Goal: Transaction & Acquisition: Purchase product/service

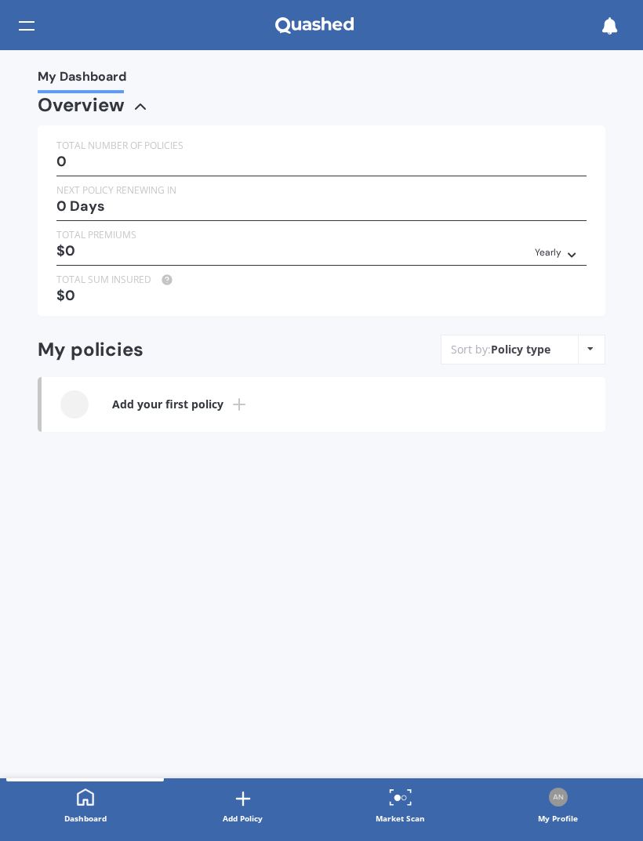
click at [437, 799] on link "Market Scan" at bounding box center [400, 806] width 158 height 56
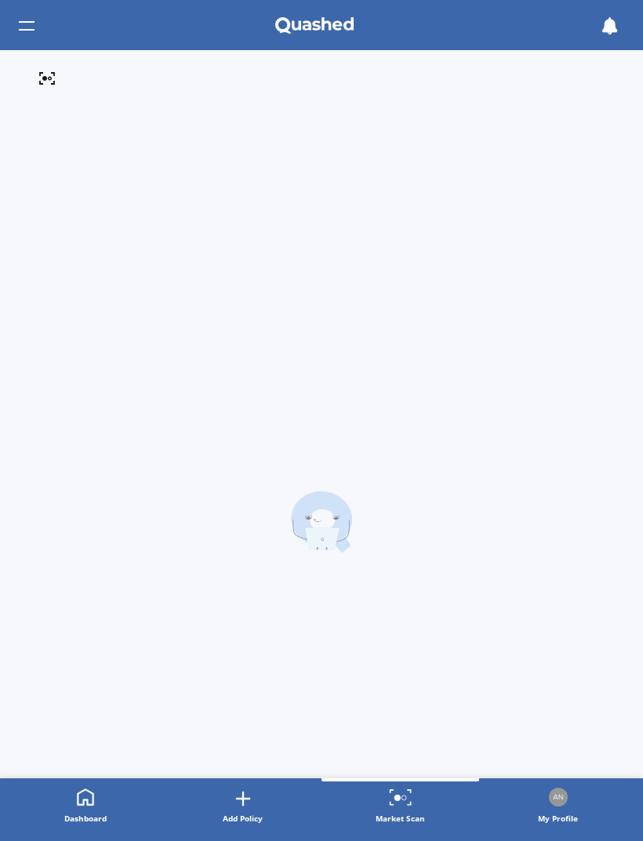
click at [437, 798] on link "Market Scan" at bounding box center [400, 806] width 158 height 56
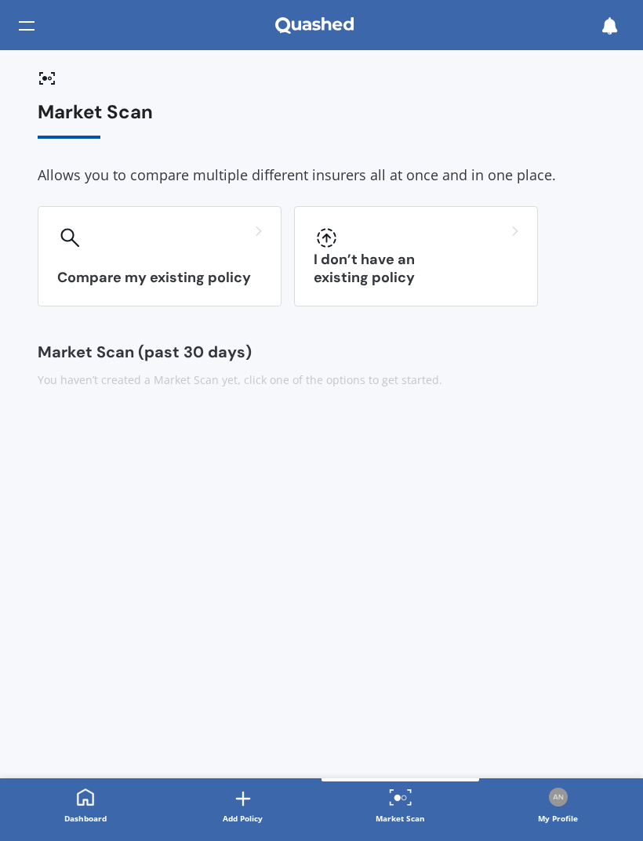
click at [403, 786] on link "Market Scan" at bounding box center [400, 806] width 158 height 56
click at [250, 810] on div "Add Policy" at bounding box center [243, 818] width 40 height 16
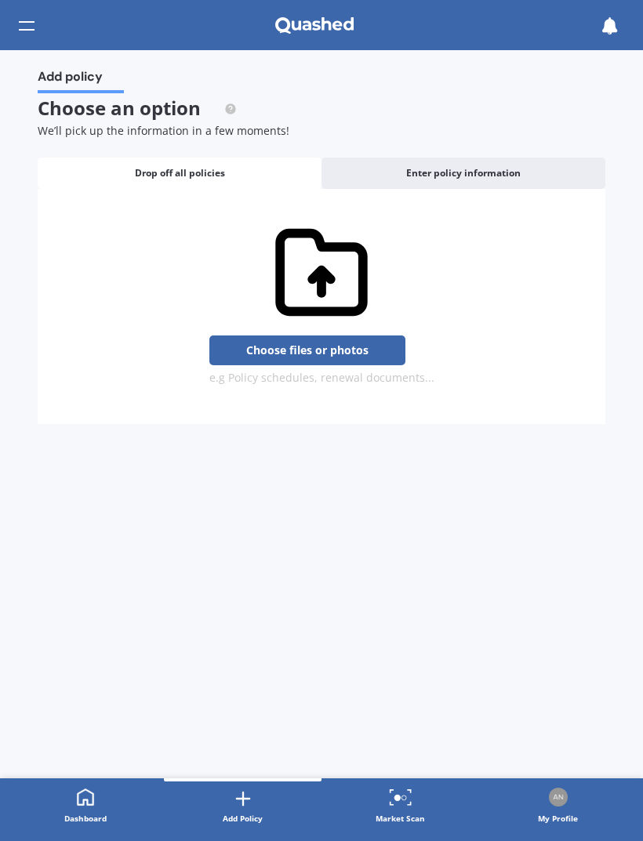
click at [533, 176] on div "Enter policy information" at bounding box center [463, 173] width 284 height 31
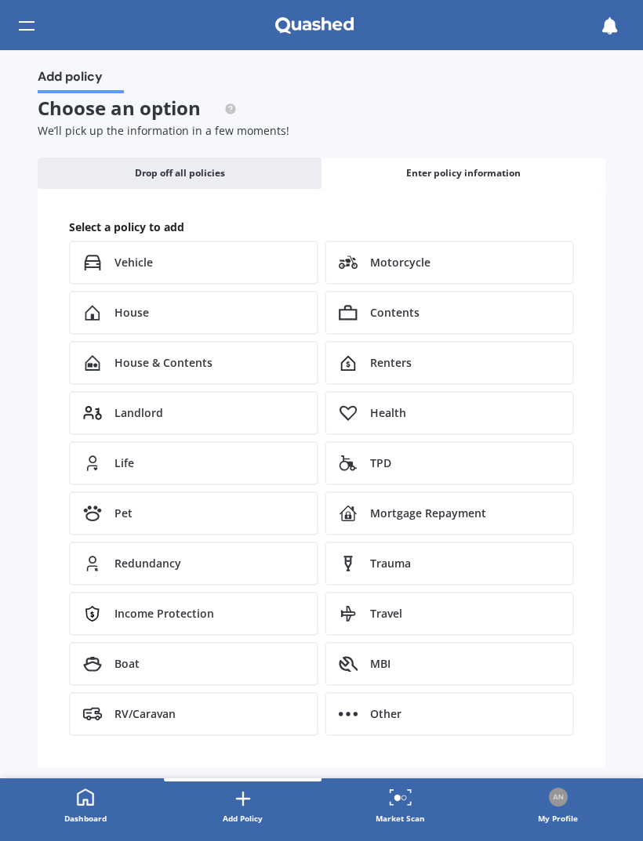
click at [46, 29] on div "Add policy" at bounding box center [321, 25] width 643 height 50
click at [21, 22] on div at bounding box center [27, 26] width 16 height 30
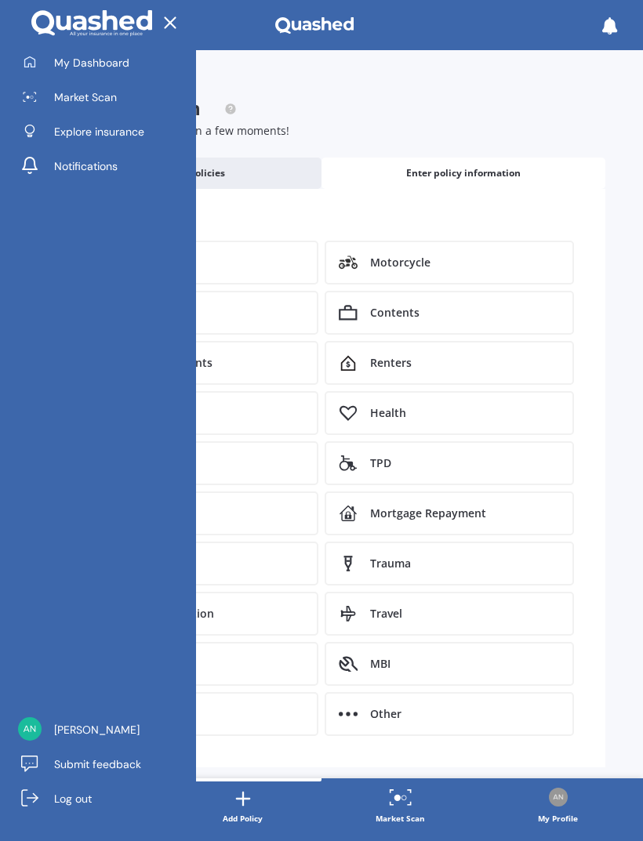
click at [138, 129] on span "Explore insurance" at bounding box center [99, 132] width 90 height 16
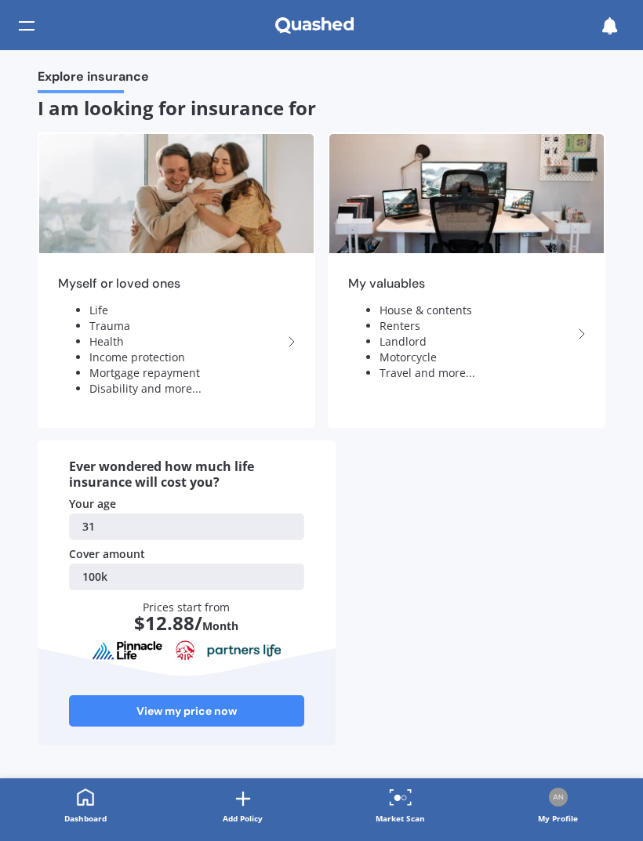
click at [80, 805] on icon at bounding box center [85, 796] width 16 height 16
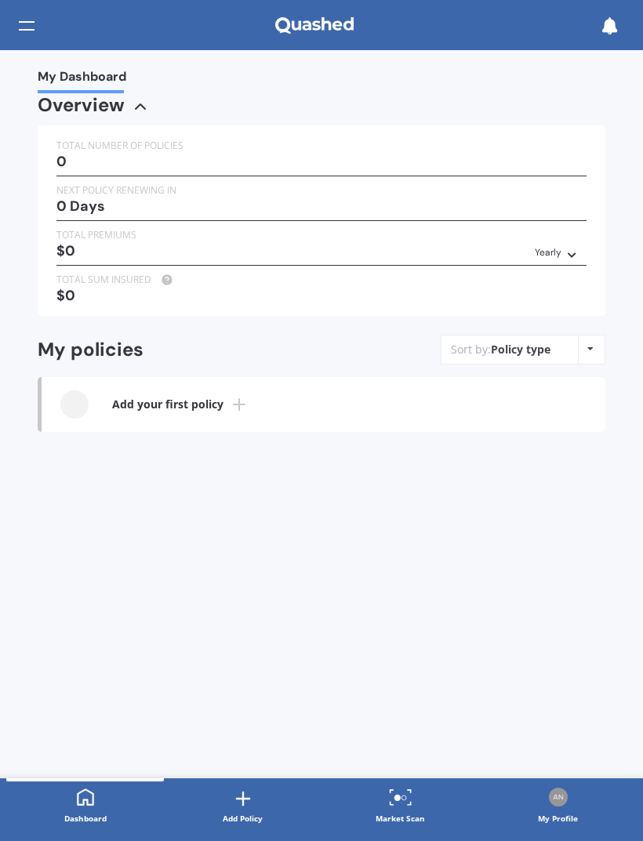
click at [250, 806] on icon at bounding box center [243, 799] width 22 height 22
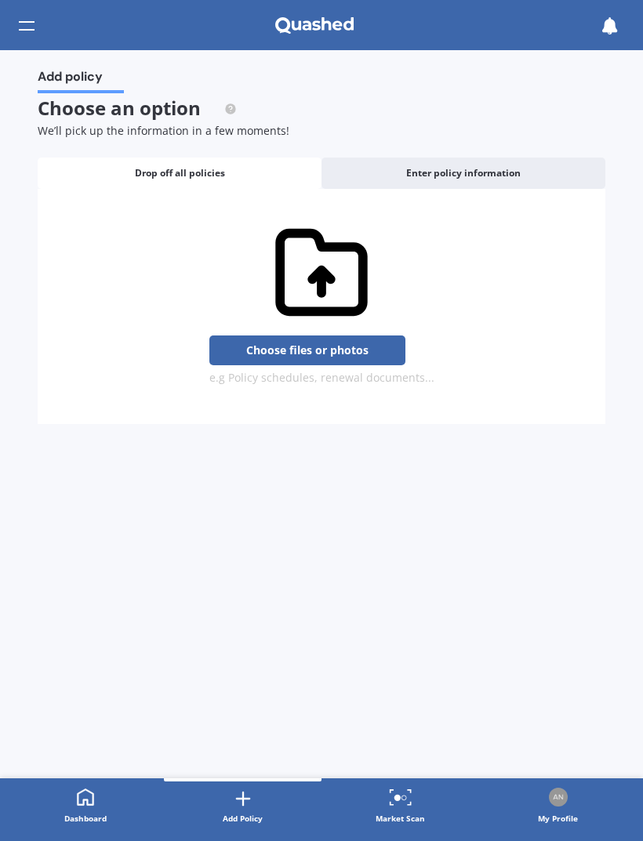
click at [408, 806] on div at bounding box center [401, 799] width 24 height 23
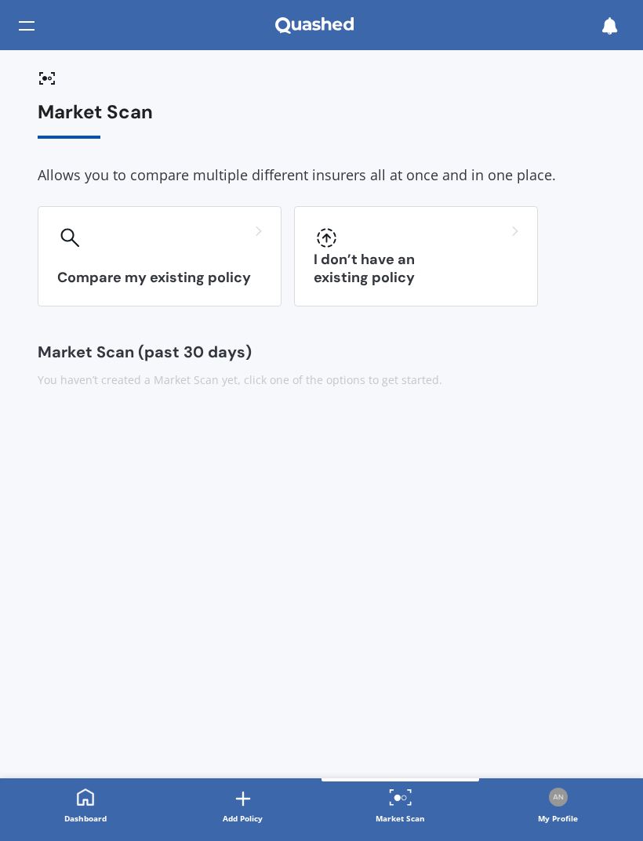
click at [486, 262] on div "I don’t have an existing policy" at bounding box center [416, 256] width 244 height 100
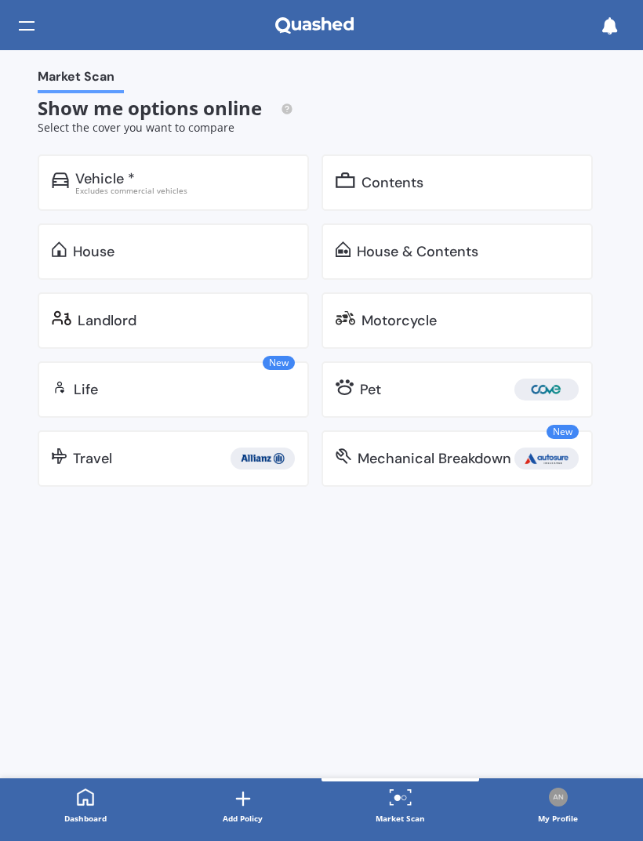
click at [231, 189] on div "Excludes commercial vehicles" at bounding box center [184, 191] width 219 height 8
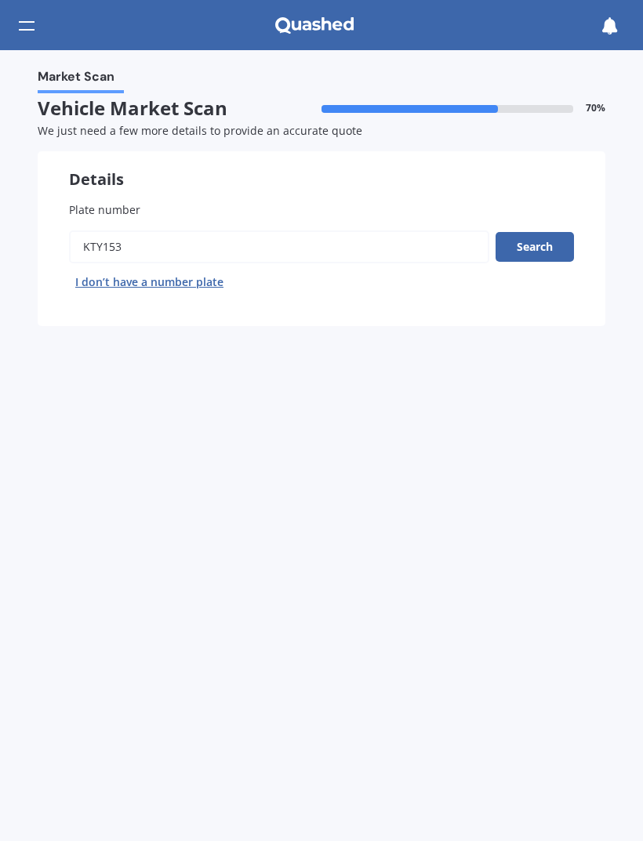
click at [544, 246] on button "Search" at bounding box center [534, 247] width 78 height 30
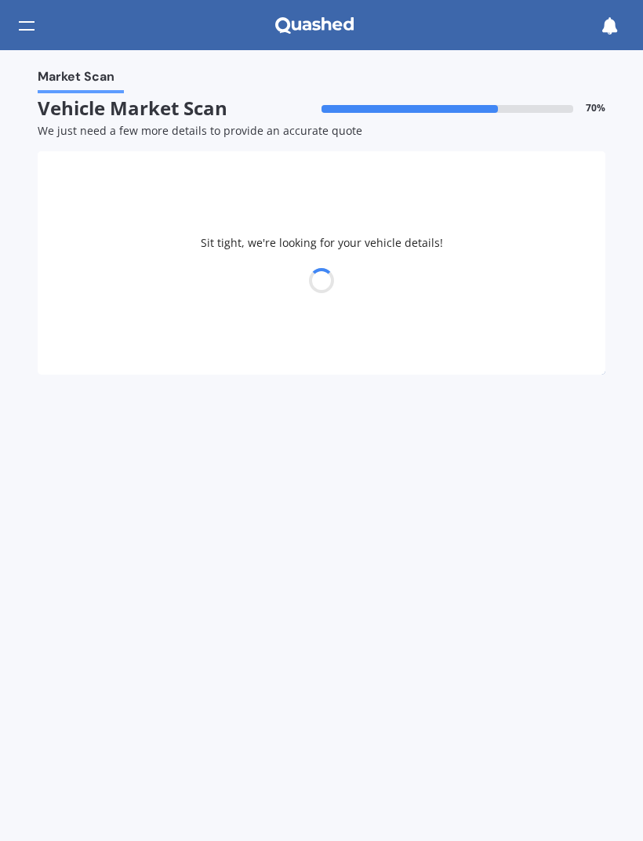
select select "SKODA"
select select "SUPERB"
select select "13"
select select "01"
select select "1994"
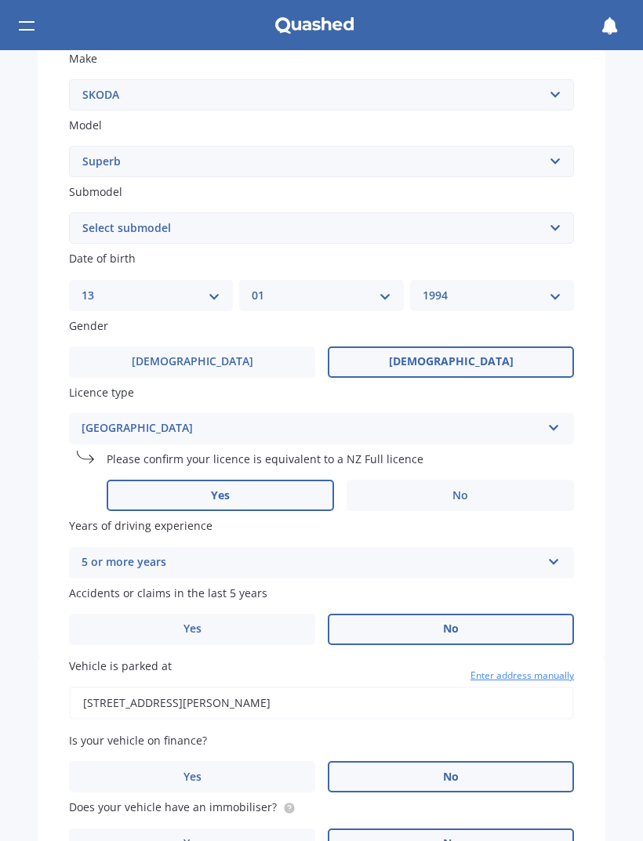
scroll to position [321, 0]
click at [548, 418] on icon at bounding box center [553, 423] width 13 height 11
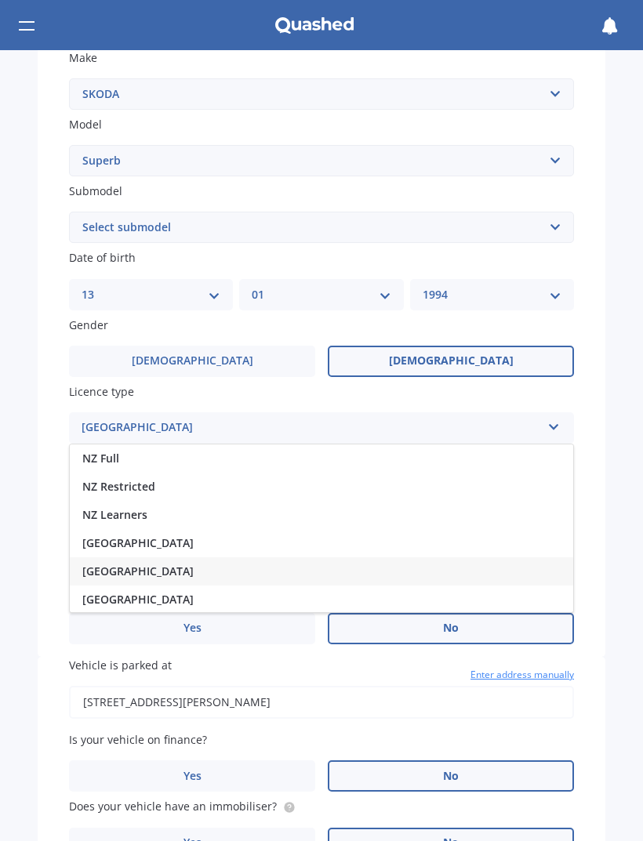
click at [505, 444] on div "NZ Full" at bounding box center [321, 458] width 503 height 28
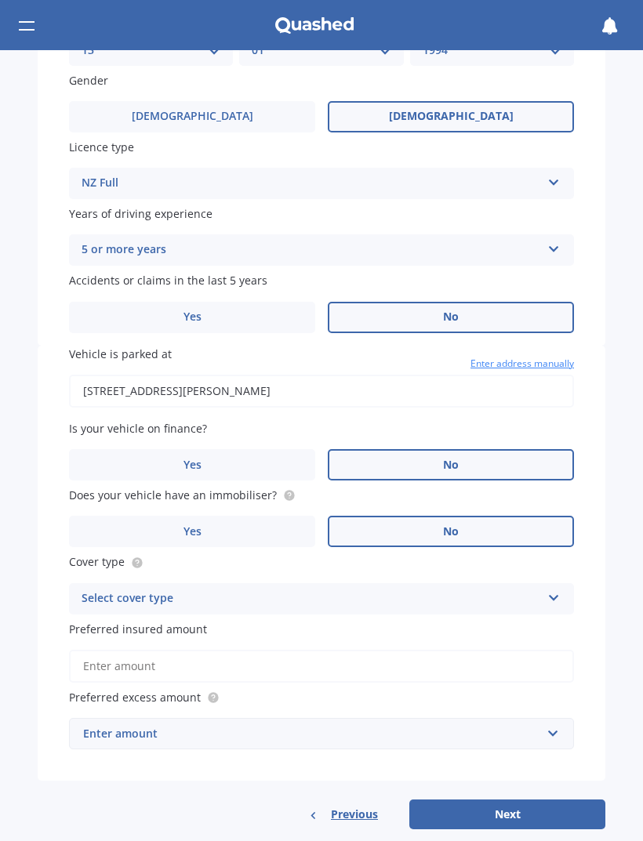
scroll to position [564, 0]
click at [516, 385] on input "[STREET_ADDRESS][PERSON_NAME]" at bounding box center [321, 391] width 505 height 33
click at [423, 375] on input "[STREET_ADDRESS]" at bounding box center [321, 391] width 505 height 33
type input "[STREET_ADDRESS]"
click at [516, 590] on div "Select cover type" at bounding box center [311, 599] width 459 height 19
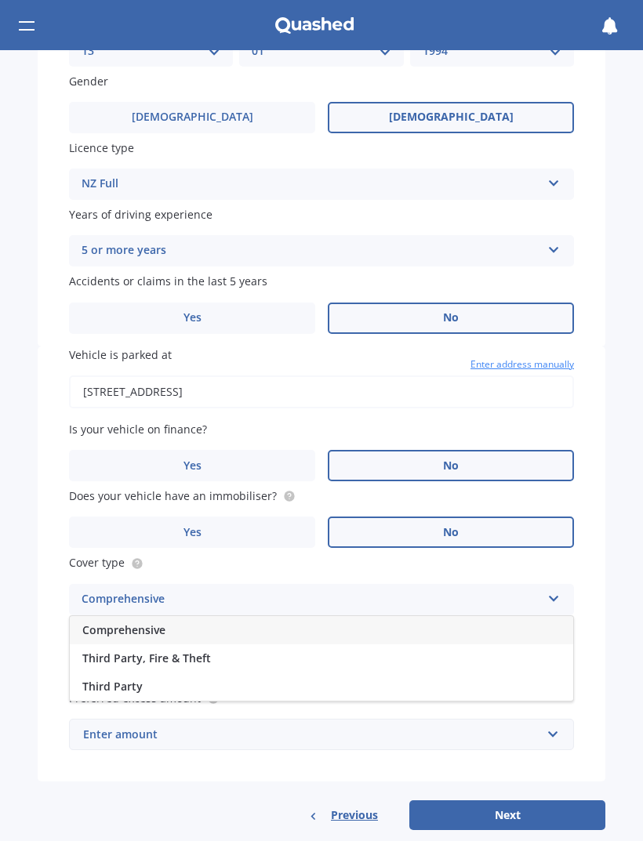
click at [501, 616] on div "Comprehensive" at bounding box center [321, 630] width 503 height 28
click at [493, 658] on input "Preferred insured amount" at bounding box center [321, 666] width 505 height 33
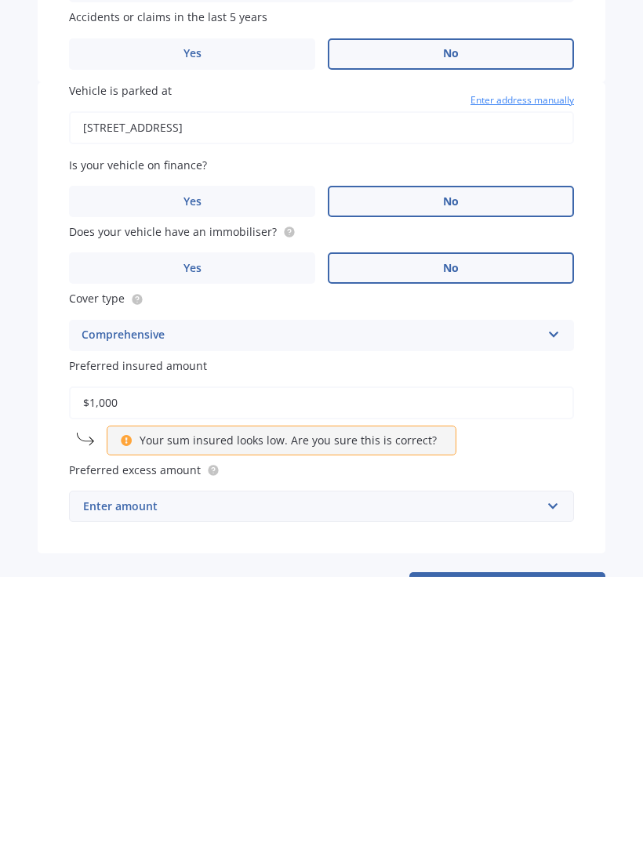
type input "$10,000"
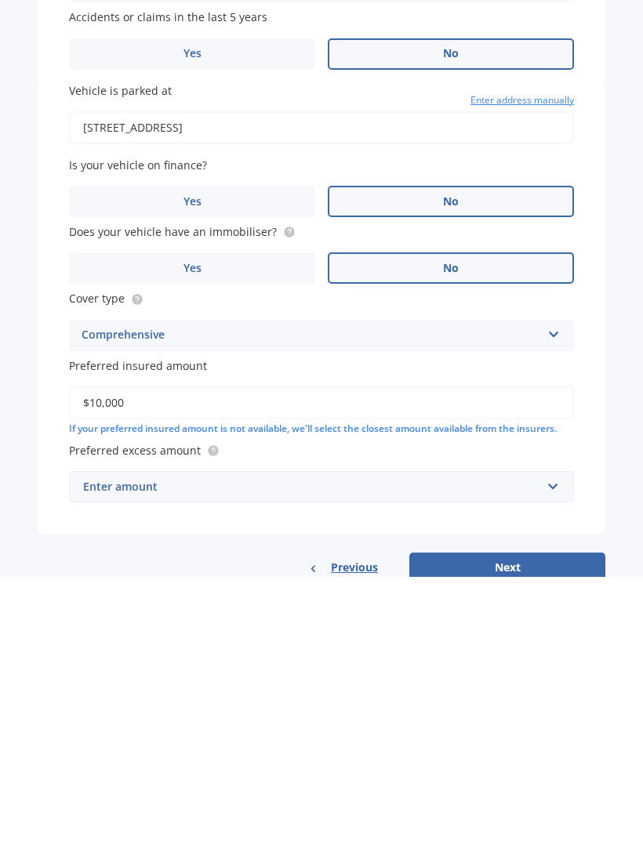
click at [614, 393] on div "Market Scan Vehicle Market Scan 70 % We just need a few more details to provide…" at bounding box center [321, 445] width 643 height 791
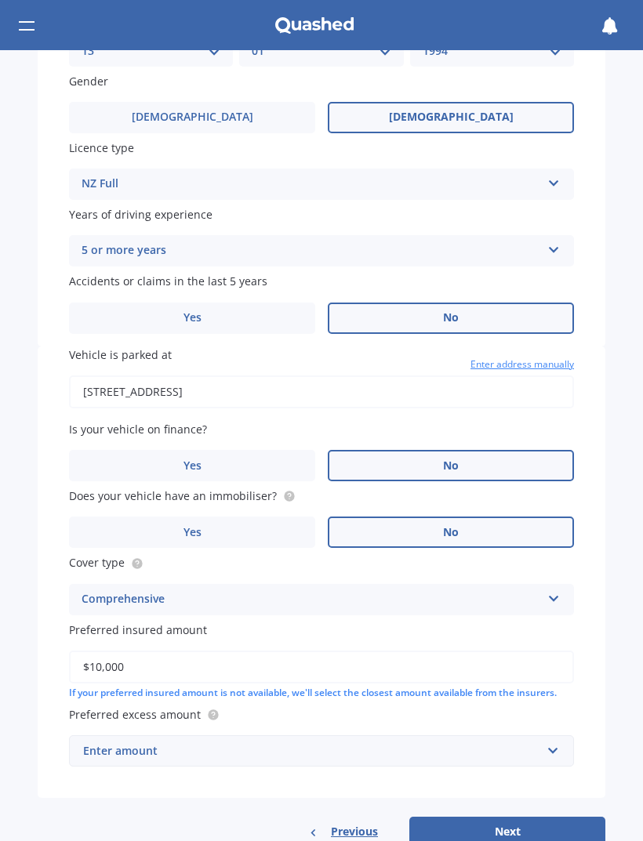
click at [493, 742] on div "Enter amount" at bounding box center [312, 750] width 458 height 17
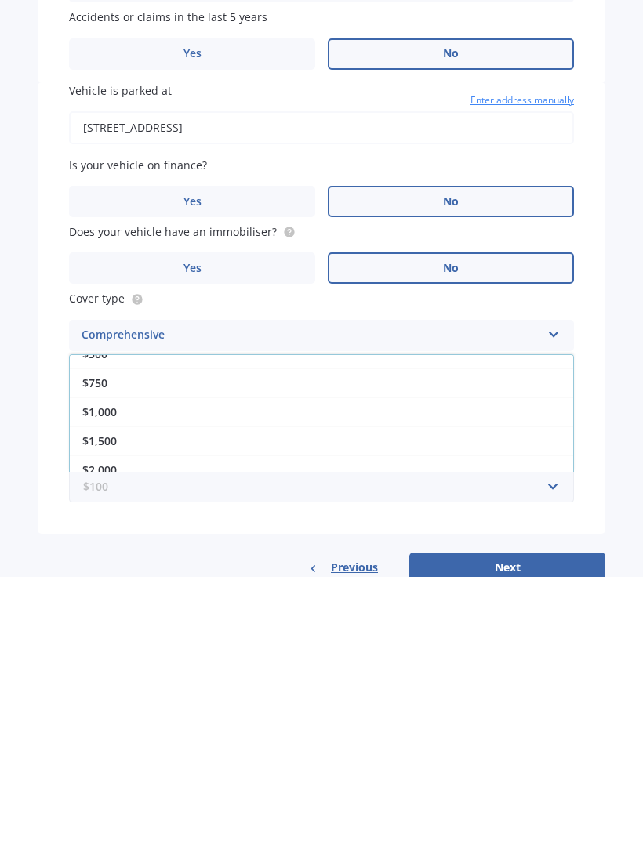
scroll to position [73, 0]
click at [493, 662] on div "$1,000" at bounding box center [321, 676] width 503 height 29
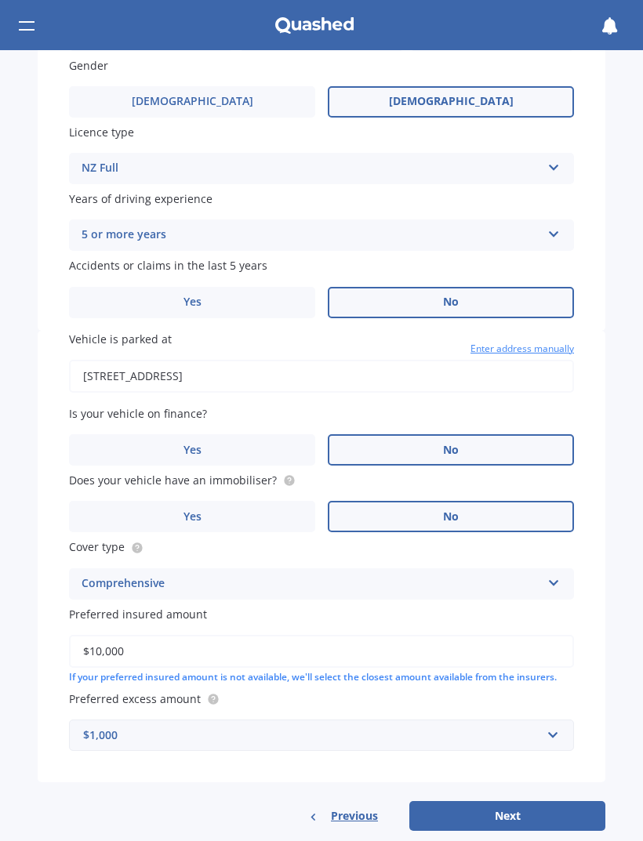
click at [476, 801] on button "Next" at bounding box center [507, 816] width 196 height 30
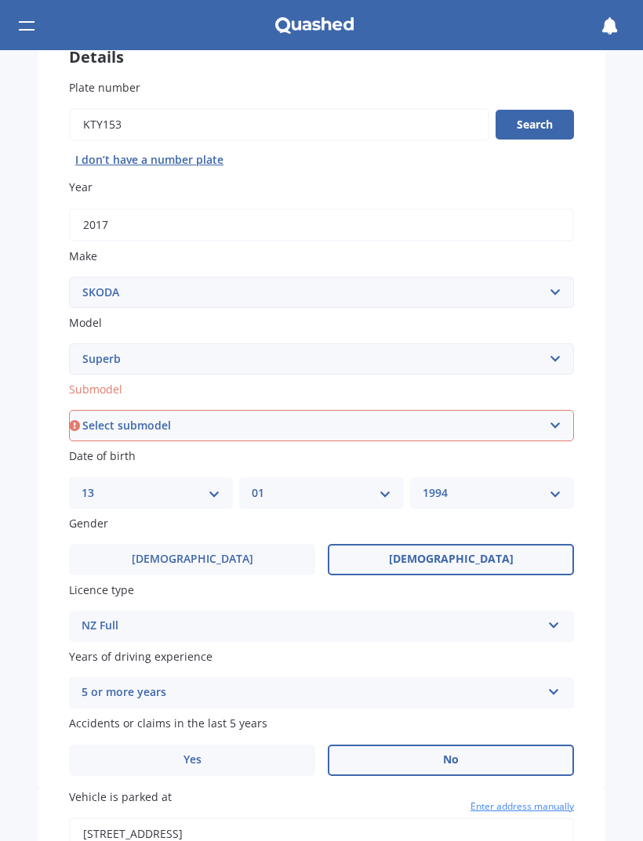
scroll to position [122, 0]
click at [551, 410] on select "Select submodel 2.0 TDI 2.5 V6 TDI 2.8 V6 4X4 Combi 5dr DSG 6sp 4WD 3.6i 4X4 Se…" at bounding box center [321, 425] width 505 height 31
select select "IV SPORTLINE WAGON 5DR DSG 6SP 1.4T/85KW PISTON - ELEC"
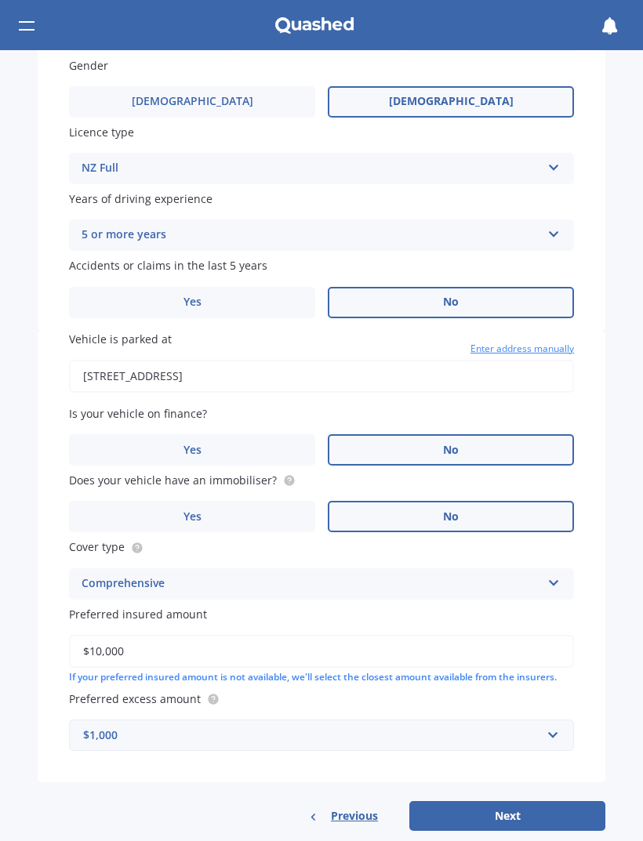
click at [444, 801] on button "Next" at bounding box center [507, 816] width 196 height 30
select select "13"
select select "01"
select select "1994"
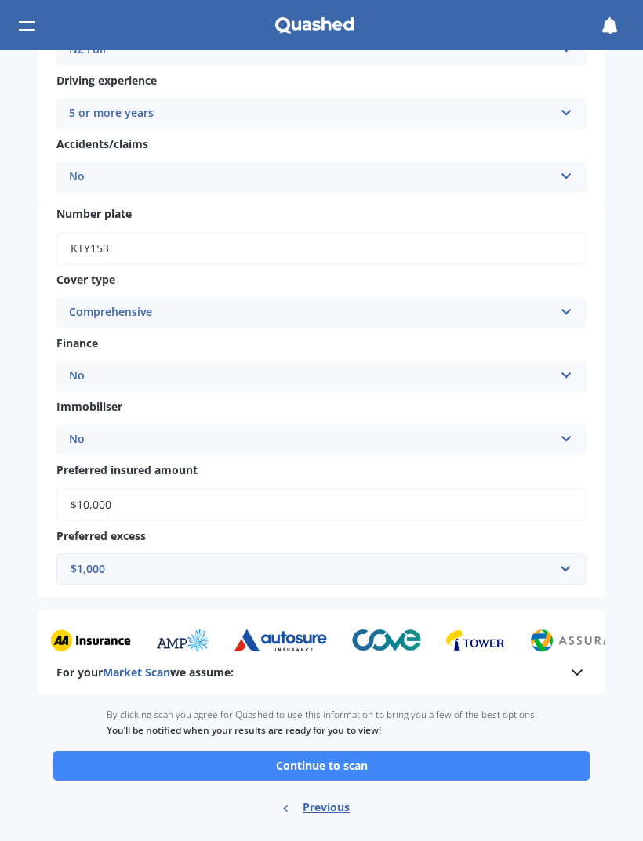
scroll to position [370, 0]
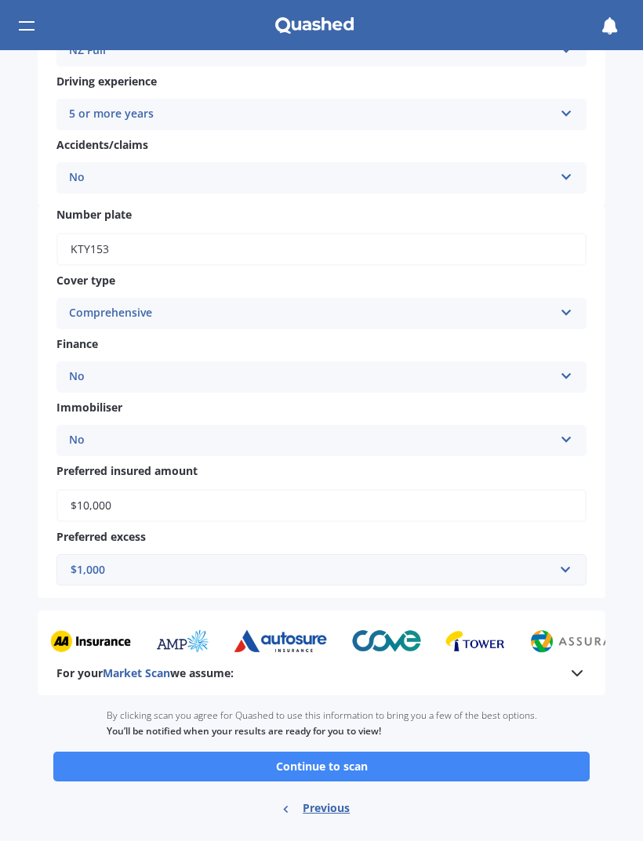
click at [471, 752] on button "Continue to scan" at bounding box center [321, 767] width 536 height 30
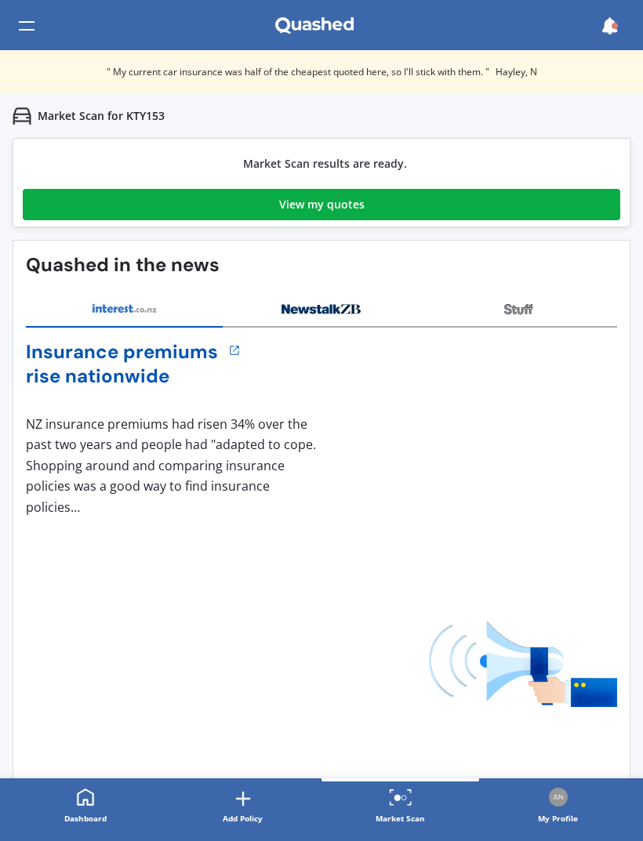
click at [332, 205] on div "View my quotes" at bounding box center [321, 204] width 85 height 31
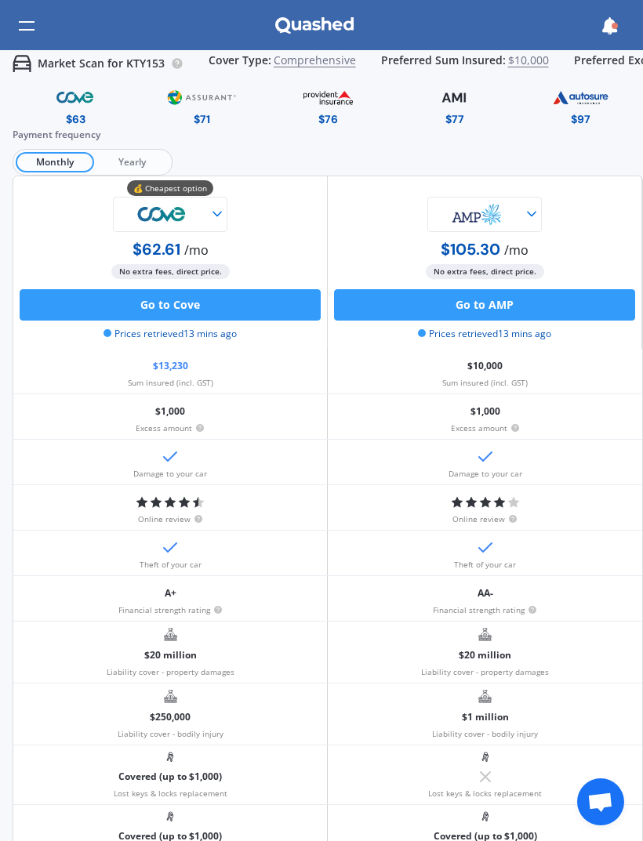
click at [119, 166] on span "Yearly" at bounding box center [131, 162] width 75 height 20
